Goal: Use online tool/utility: Utilize a website feature to perform a specific function

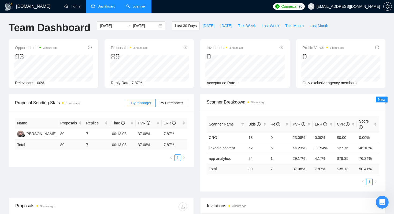
click at [146, 4] on link "Scanner" at bounding box center [136, 6] width 20 height 5
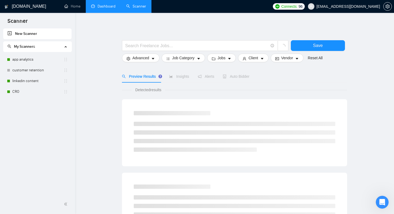
click at [101, 7] on link "Dashboard" at bounding box center [103, 6] width 24 height 5
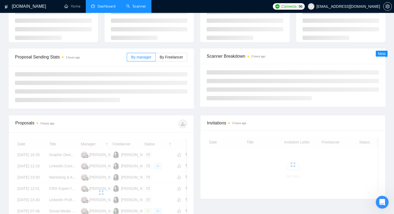
scroll to position [42, 0]
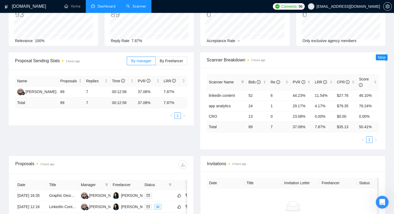
click at [132, 8] on link "Scanner" at bounding box center [136, 6] width 20 height 5
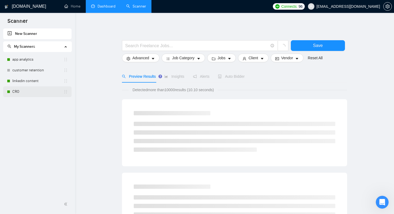
click at [36, 89] on link "CRO" at bounding box center [37, 91] width 51 height 11
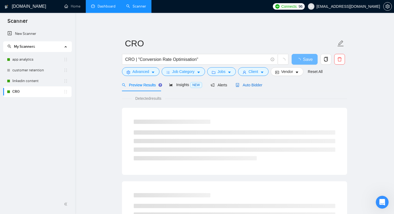
click at [254, 84] on span "Auto Bidder" at bounding box center [249, 85] width 27 height 4
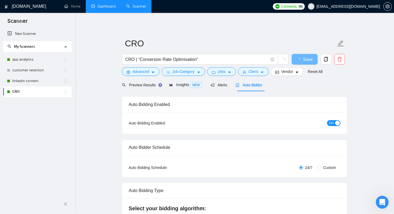
click at [335, 124] on button "ON" at bounding box center [333, 123] width 13 height 6
click at [26, 70] on link "customer retention" at bounding box center [37, 70] width 51 height 11
